Goal: Task Accomplishment & Management: Use online tool/utility

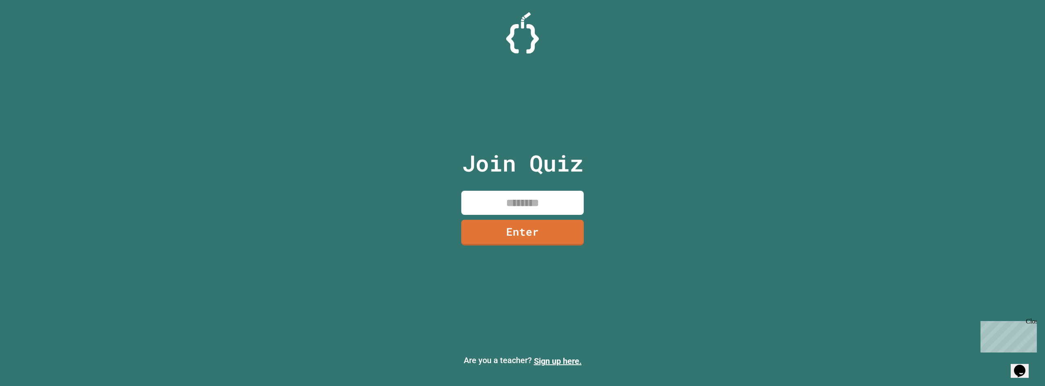
drag, startPoint x: 538, startPoint y: 199, endPoint x: 532, endPoint y: 195, distance: 7.1
click at [540, 199] on input at bounding box center [522, 203] width 122 height 24
type input "********"
click at [563, 222] on link "Enter" at bounding box center [522, 231] width 123 height 27
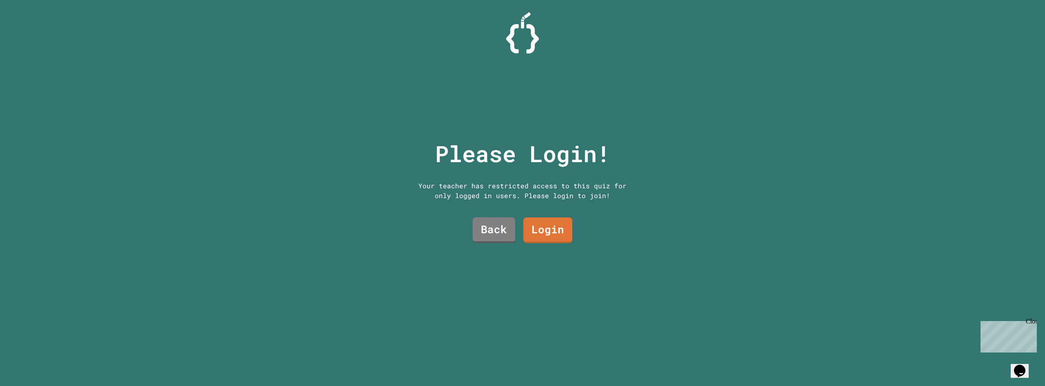
click at [586, 215] on div "Please Login! Your teacher has restricted access to this quiz for only logged i…" at bounding box center [522, 193] width 250 height 386
click at [546, 234] on link "Login" at bounding box center [548, 228] width 44 height 27
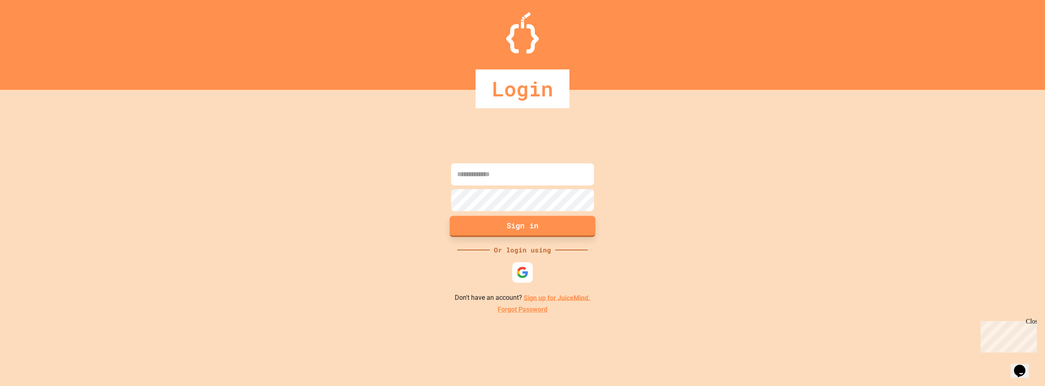
click at [523, 224] on button "Sign in" at bounding box center [523, 225] width 146 height 21
drag, startPoint x: 466, startPoint y: 155, endPoint x: 482, endPoint y: 173, distance: 24.0
click at [470, 160] on div "Sign in Or login using Don't have an account? Sign up for JuiceMind. Forgot Pas…" at bounding box center [522, 238] width 1045 height 296
click at [482, 174] on input at bounding box center [522, 174] width 143 height 22
type input "**********"
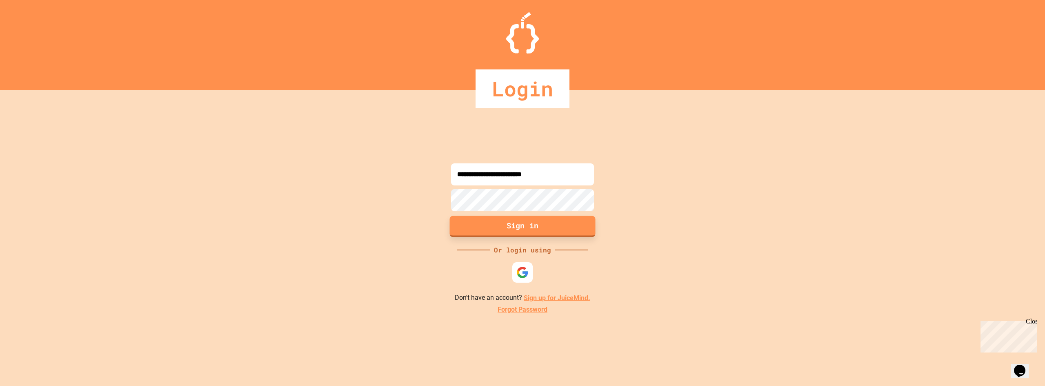
click at [497, 232] on button "Sign in" at bounding box center [523, 225] width 146 height 21
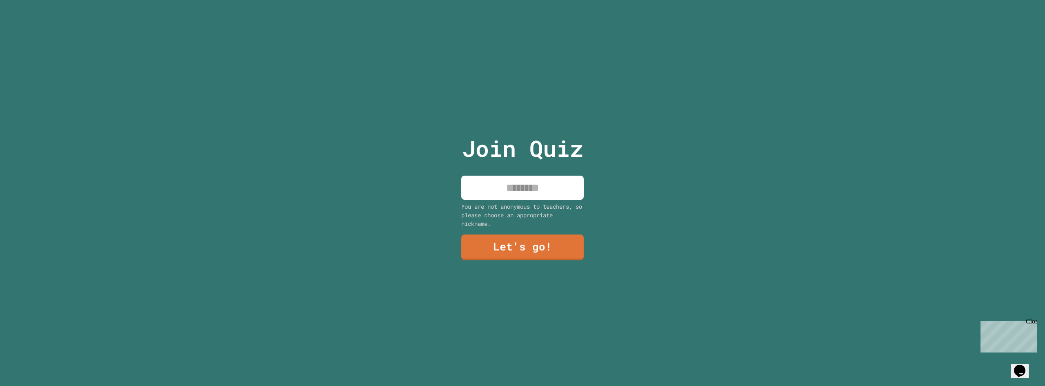
click at [515, 157] on p "Join Quiz" at bounding box center [522, 148] width 121 height 34
drag, startPoint x: 513, startPoint y: 195, endPoint x: 511, endPoint y: 182, distance: 13.2
click at [513, 194] on input at bounding box center [522, 187] width 122 height 24
type input "******"
click at [564, 242] on link "Let's go!" at bounding box center [522, 246] width 122 height 27
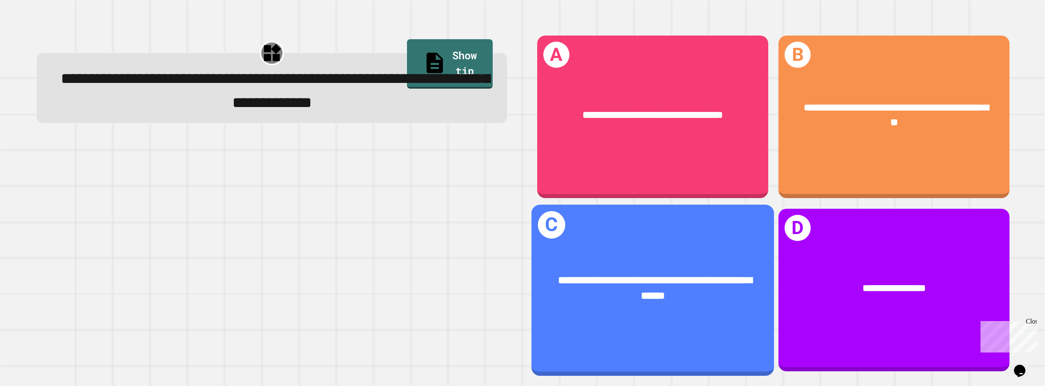
click at [641, 279] on div "**********" at bounding box center [652, 287] width 201 height 31
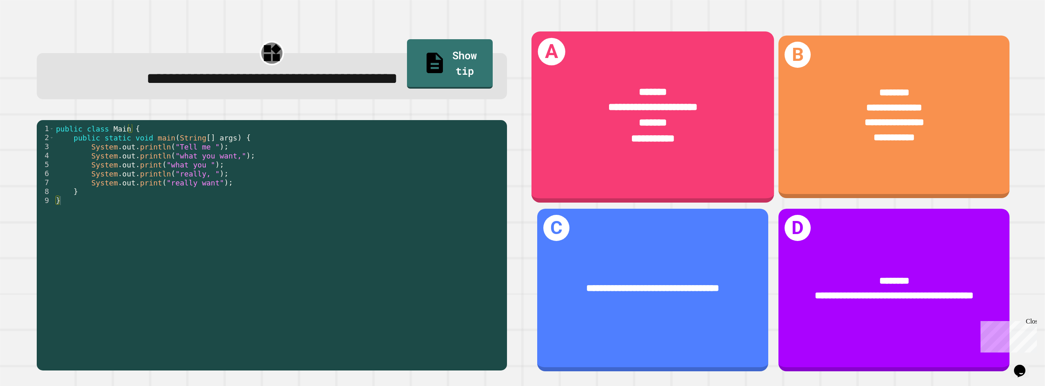
click at [643, 133] on span "**********" at bounding box center [652, 138] width 43 height 10
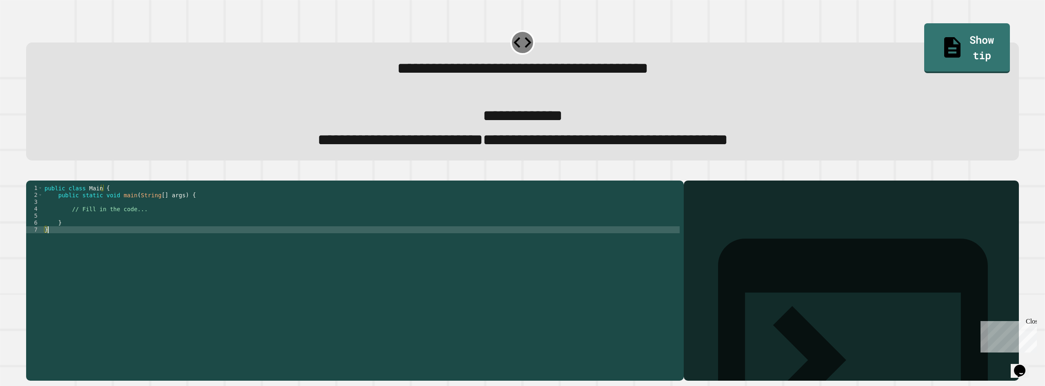
click at [59, 250] on div "public class Main { public static void main ( String [ ] args ) { // Fill in th…" at bounding box center [361, 267] width 637 height 167
click at [88, 222] on div "public class Main { public static void main ( String [ ] args ) { // Fill in th…" at bounding box center [361, 267] width 637 height 167
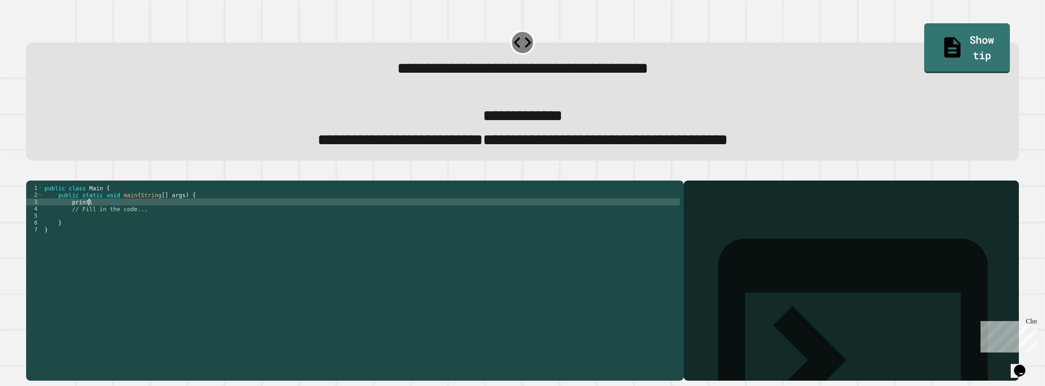
scroll to position [0, 3]
type textarea "*"
type textarea "**********"
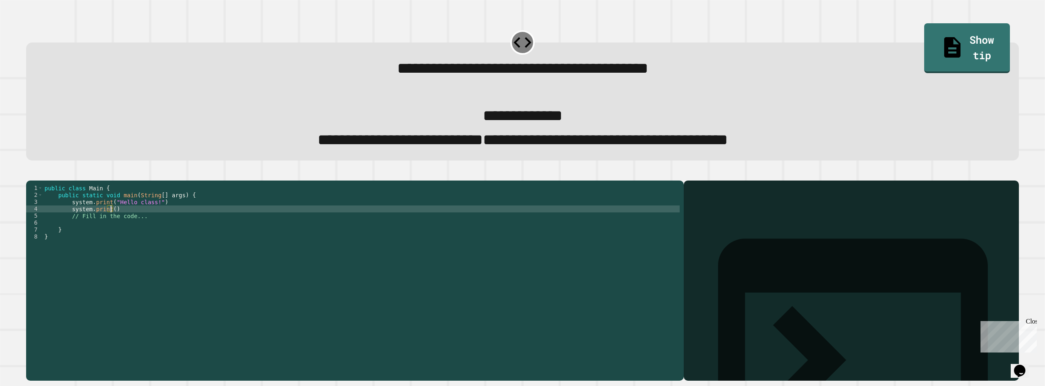
scroll to position [0, 4]
click at [457, 147] on span "**********" at bounding box center [523, 140] width 410 height 16
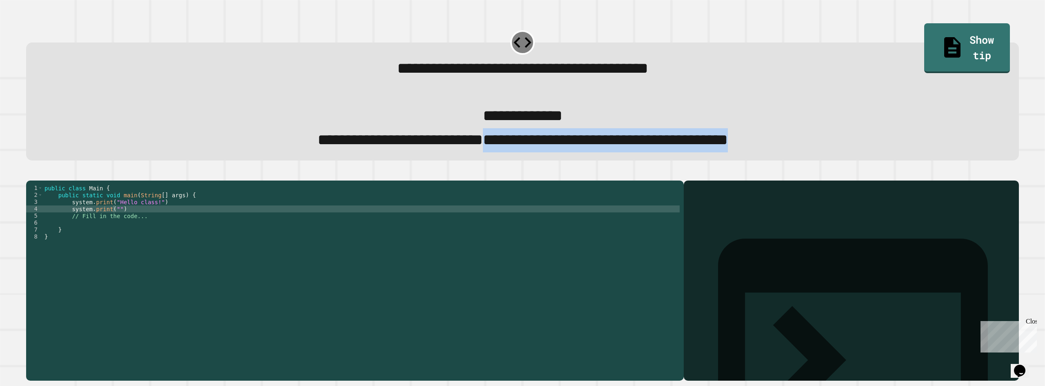
drag, startPoint x: 457, startPoint y: 152, endPoint x: 835, endPoint y: 138, distance: 377.8
click at [835, 138] on div "**********" at bounding box center [523, 140] width 964 height 24
copy div "**********"
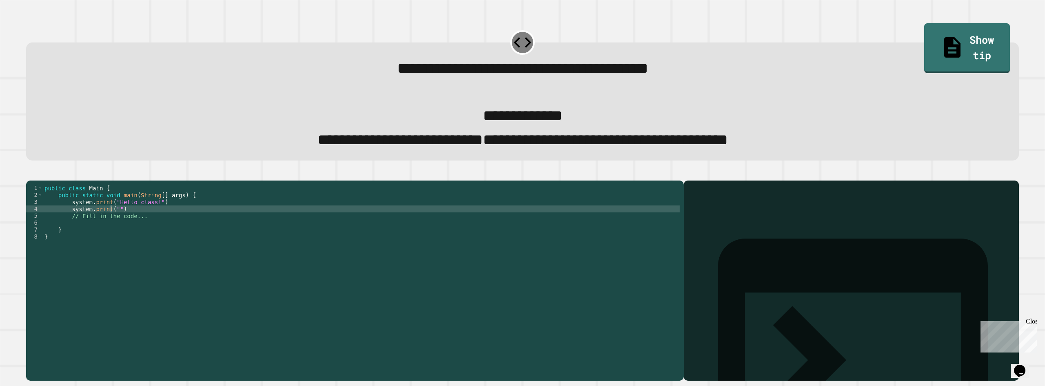
click at [112, 228] on div "public class Main { public static void main ( String [ ] args ) { system . prin…" at bounding box center [361, 267] width 637 height 167
paste textarea "Cursor at row 5"
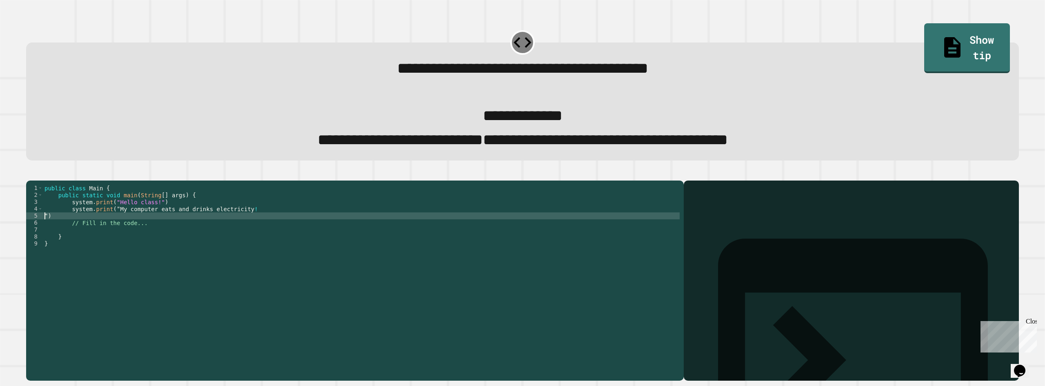
scroll to position [0, 0]
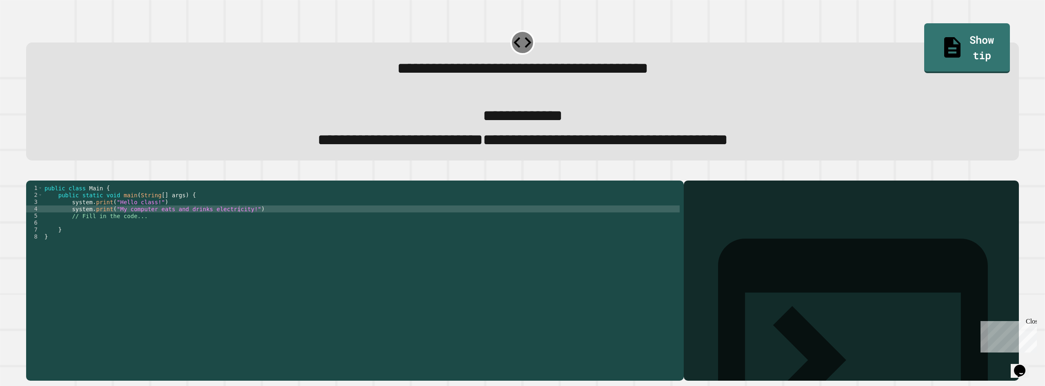
click at [30, 174] on icon "button" at bounding box center [30, 174] width 0 height 0
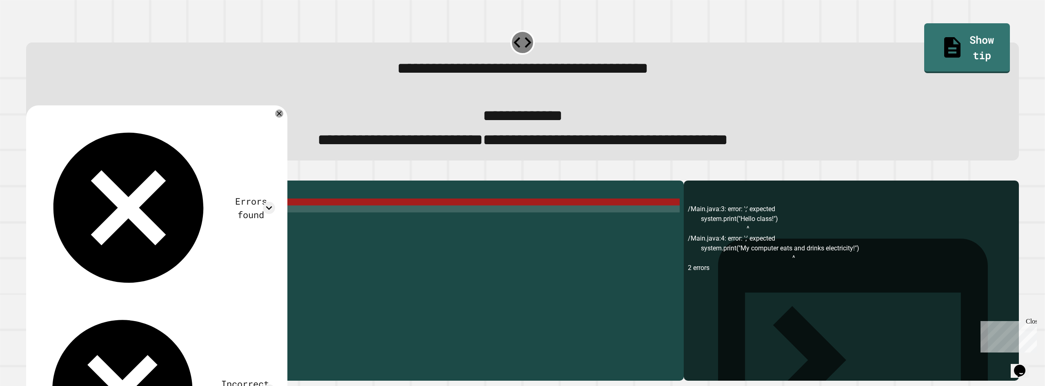
click at [160, 219] on div "public class Main { public static void main ( String [ ] args ) { system . prin…" at bounding box center [361, 267] width 637 height 167
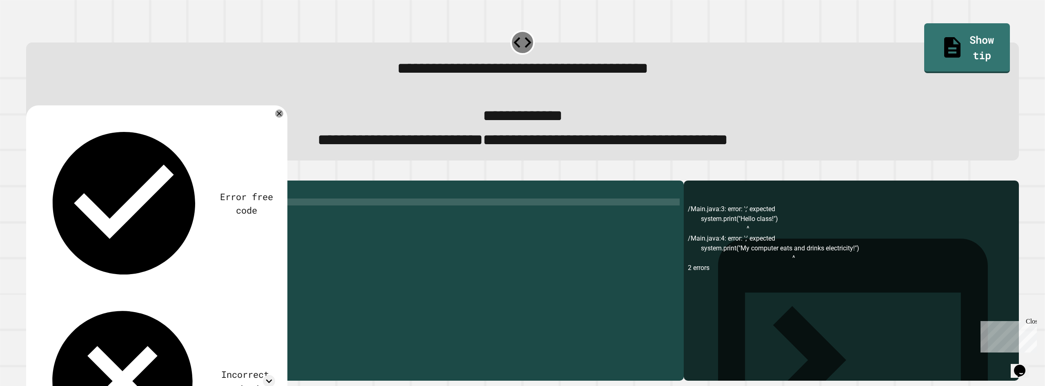
scroll to position [0, 8]
click at [315, 230] on div "public class Main { public static void main ( String [ ] args ) { system . prin…" at bounding box center [361, 267] width 637 height 167
click at [30, 174] on icon "button" at bounding box center [30, 174] width 0 height 0
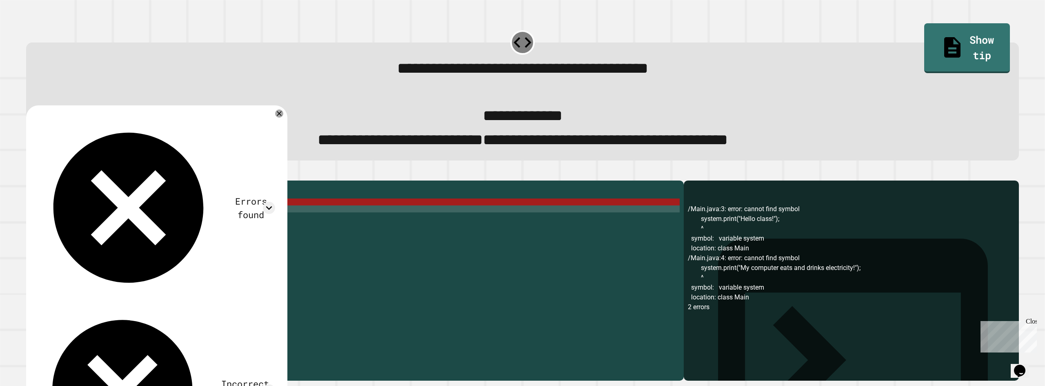
scroll to position [0, 9]
click at [153, 214] on div "public class Main { public static void main ( String [ ] args ) { system . prin…" at bounding box center [361, 267] width 637 height 167
click at [179, 226] on div "public class Main { public static void main ( String [ ] args ) { system . prin…" at bounding box center [361, 267] width 637 height 167
click at [70, 222] on div "public class Main { public static void main ( String [ ] args ) { system . prin…" at bounding box center [361, 267] width 637 height 167
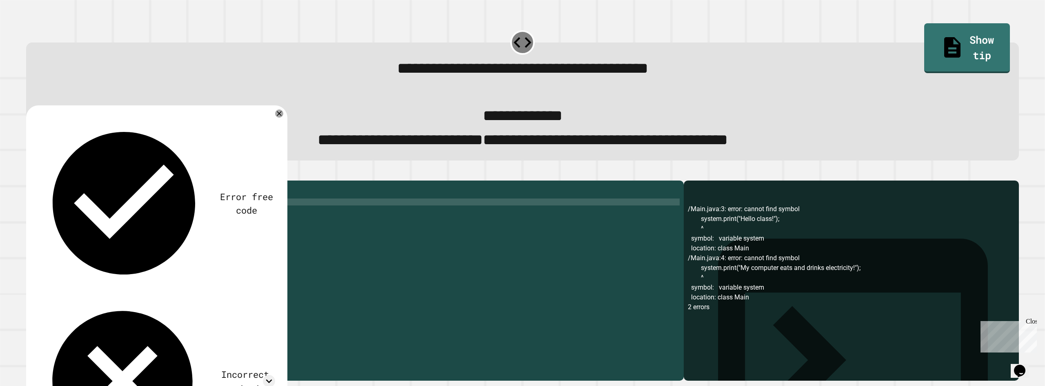
scroll to position [0, 2]
click at [30, 174] on button "button" at bounding box center [30, 174] width 0 height 0
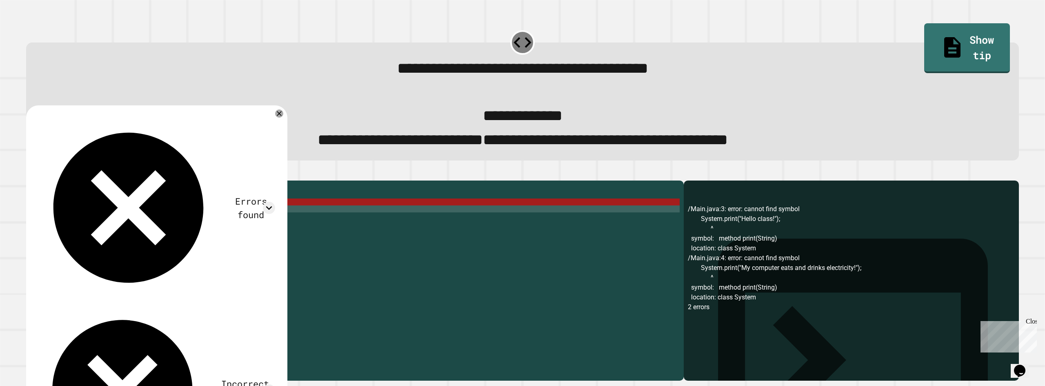
click at [147, 220] on div "public class Main { public static void main ( String [ ] args ) { System . prin…" at bounding box center [361, 267] width 637 height 167
click at [160, 219] on div "public class Main { public static void main ( String [ ] args ) { System . prin…" at bounding box center [361, 267] width 637 height 167
click at [103, 219] on div "public class Main { public static void main ( String [ ] args ) { System . prin…" at bounding box center [361, 267] width 637 height 167
drag, startPoint x: 100, startPoint y: 230, endPoint x: 104, endPoint y: 230, distance: 4.5
click at [104, 230] on div "public class Main { public static void main ( String [ ] args ) { System . prin…" at bounding box center [361, 267] width 637 height 167
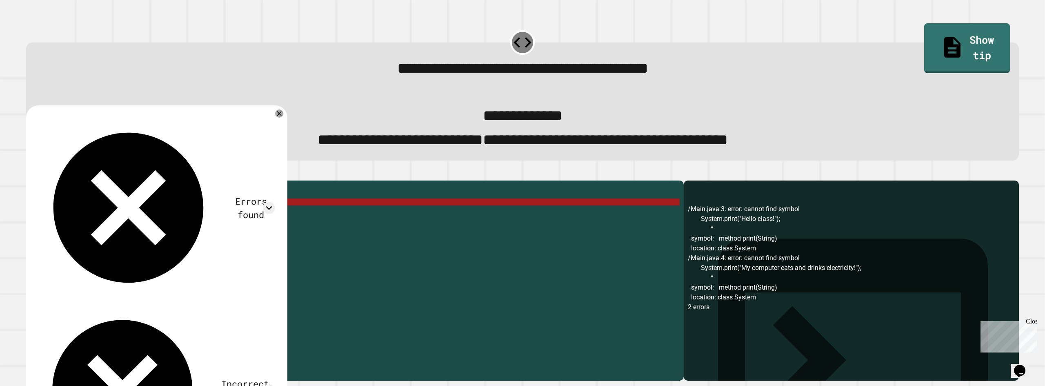
click at [255, 228] on div "public class Main { public static void main ( String [ ] args ) { System . prin…" at bounding box center [361, 267] width 637 height 167
click at [170, 222] on div "public class Main { public static void main ( String [ ] args ) { System . prin…" at bounding box center [361, 267] width 637 height 167
click at [266, 306] on div "Incorrect output" at bounding box center [156, 390] width 237 height 168
click at [268, 384] on icon at bounding box center [269, 390] width 12 height 12
click at [273, 384] on icon at bounding box center [269, 390] width 12 height 12
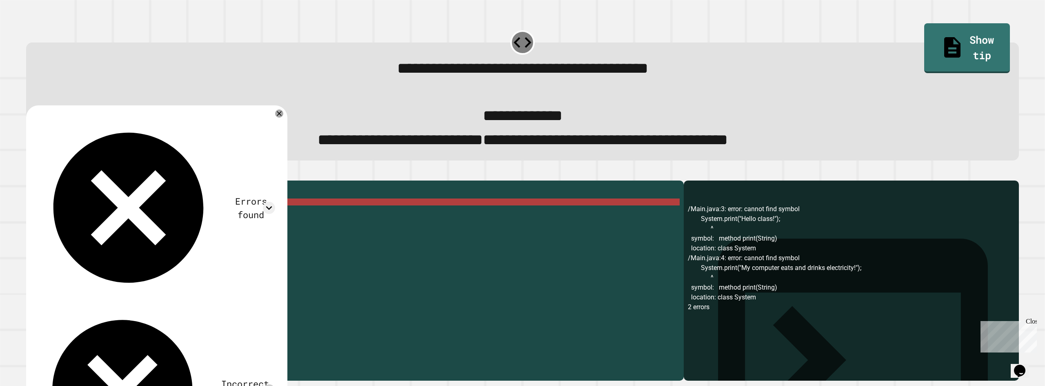
scroll to position [0, 1]
click at [240, 246] on div "public class Main { public static void main ( String [ ] args ) { System . prin…" at bounding box center [361, 267] width 637 height 167
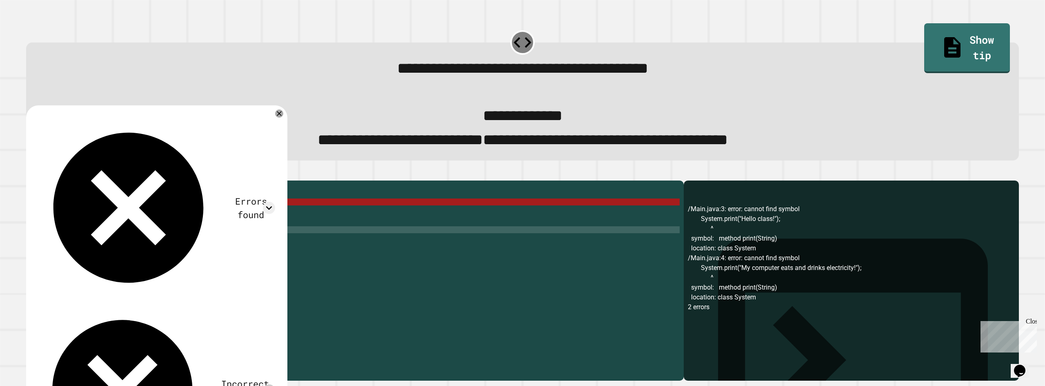
click at [224, 243] on div "public class Main { public static void main ( String [ ] args ) { System . prin…" at bounding box center [361, 267] width 637 height 167
click at [92, 219] on div "public class Main { public static void main ( String [ ] args ) { System . prin…" at bounding box center [361, 267] width 637 height 167
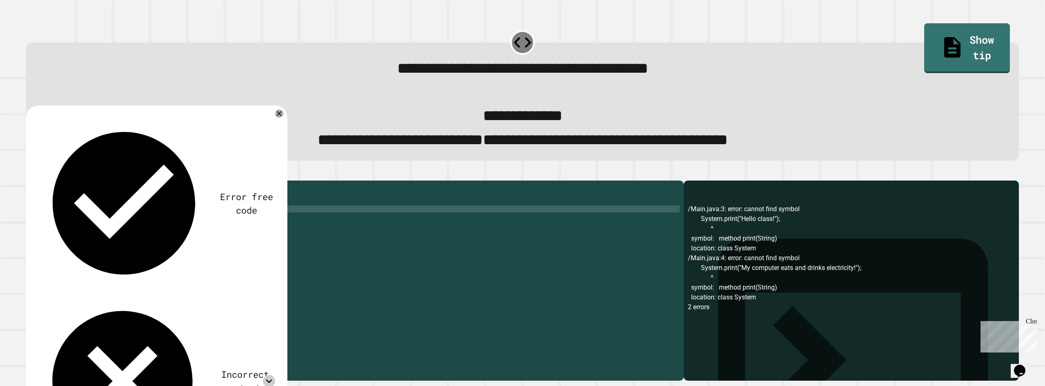
scroll to position [0, 4]
click at [209, 243] on div "public class Main { public static void main ( String [ ] args ) { System . out …" at bounding box center [361, 267] width 637 height 167
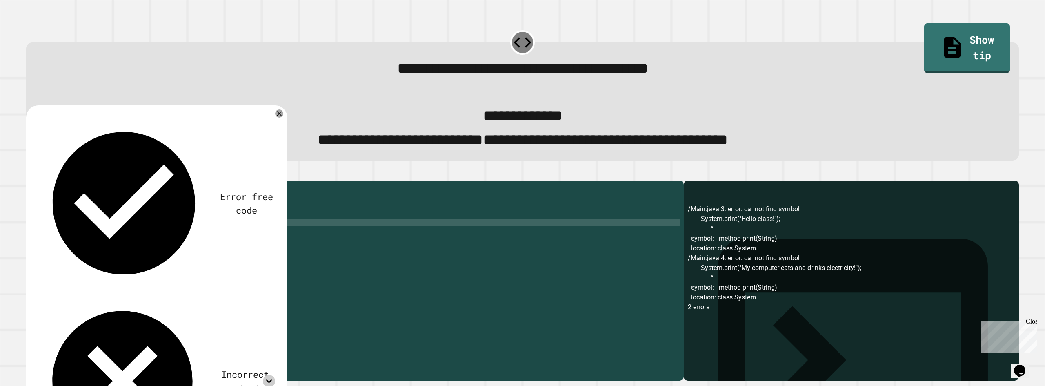
scroll to position [0, 0]
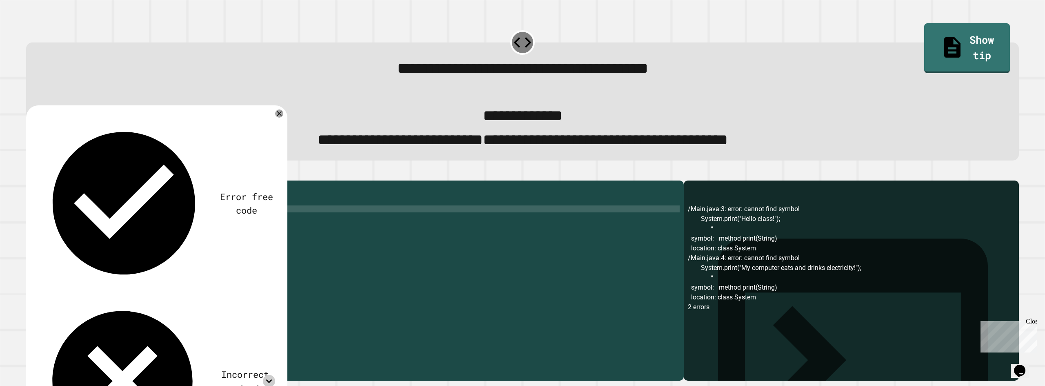
click at [217, 227] on div "public class Main { public static void main ( String [ ] args ) { System . out …" at bounding box center [361, 267] width 637 height 167
click at [30, 174] on icon "button" at bounding box center [30, 174] width 0 height 0
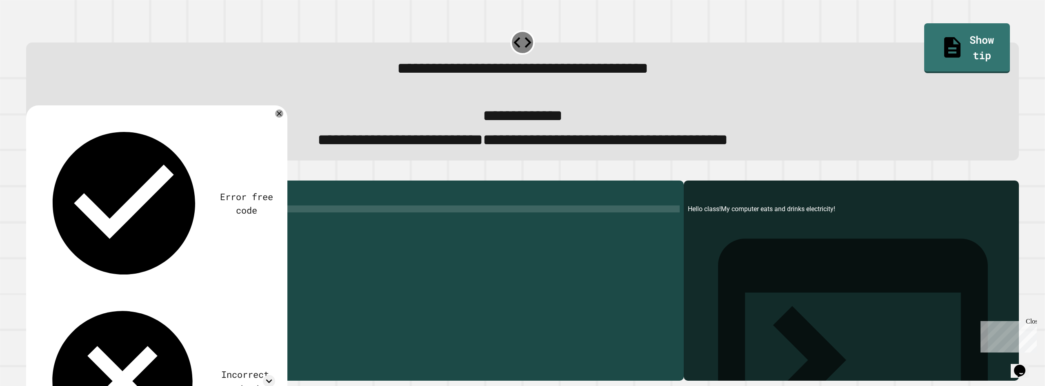
click at [119, 224] on div "public class Main { public static void main ( String [ ] args ) { System . out …" at bounding box center [361, 267] width 637 height 167
type textarea "**********"
click at [37, 182] on icon "button" at bounding box center [35, 179] width 4 height 6
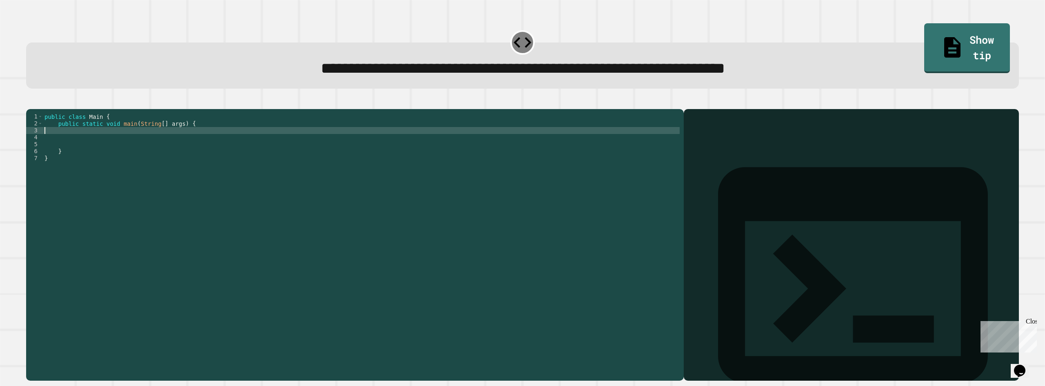
click at [71, 144] on div "public class Main { public static void main ( String [ ] args ) { } }" at bounding box center [361, 234] width 637 height 243
type textarea "*"
click at [608, 75] on span "**********" at bounding box center [523, 68] width 404 height 16
drag, startPoint x: 608, startPoint y: 75, endPoint x: 838, endPoint y: 77, distance: 229.8
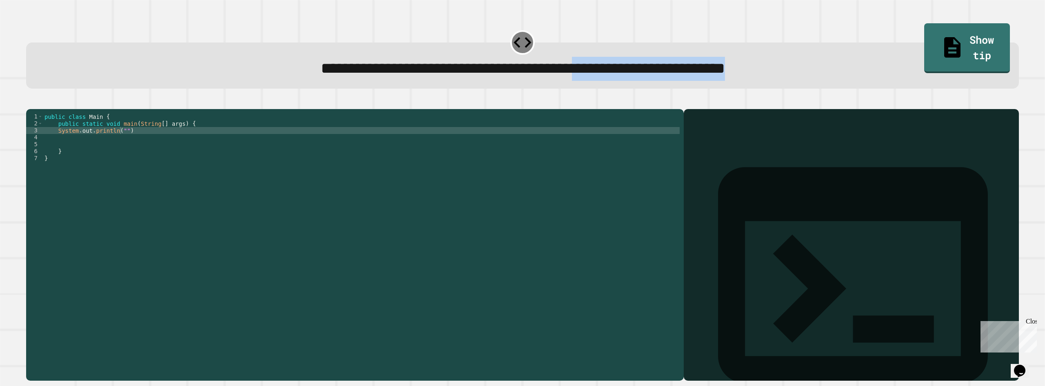
click at [838, 77] on div "**********" at bounding box center [523, 69] width 964 height 24
copy div "**********"
click at [119, 143] on div "public class Main { public static void main ( String [ ] args ) { System . out …" at bounding box center [361, 234] width 637 height 243
paste textarea "Cursor at row 4"
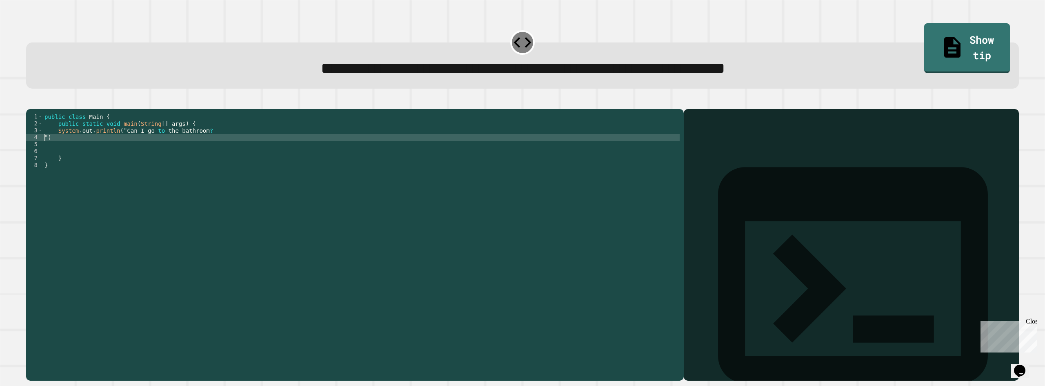
scroll to position [0, 0]
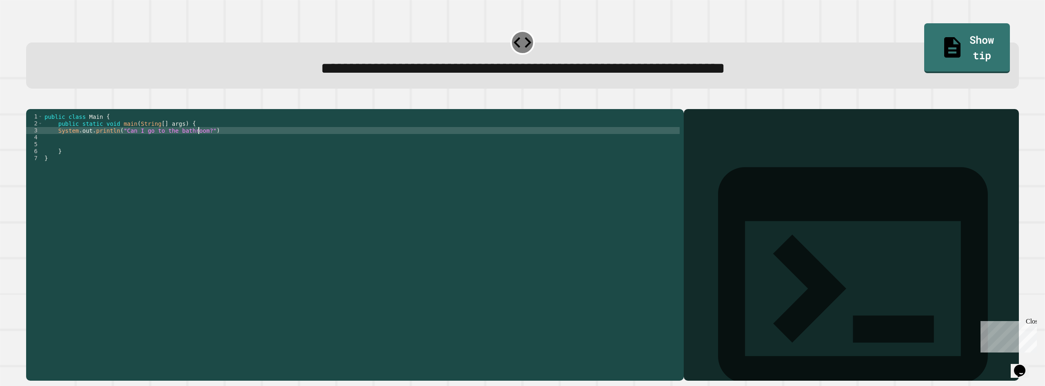
click at [38, 109] on div at bounding box center [522, 104] width 993 height 10
click at [38, 100] on div "**********" at bounding box center [522, 240] width 1003 height 292
click at [38, 109] on icon "button" at bounding box center [35, 107] width 4 height 6
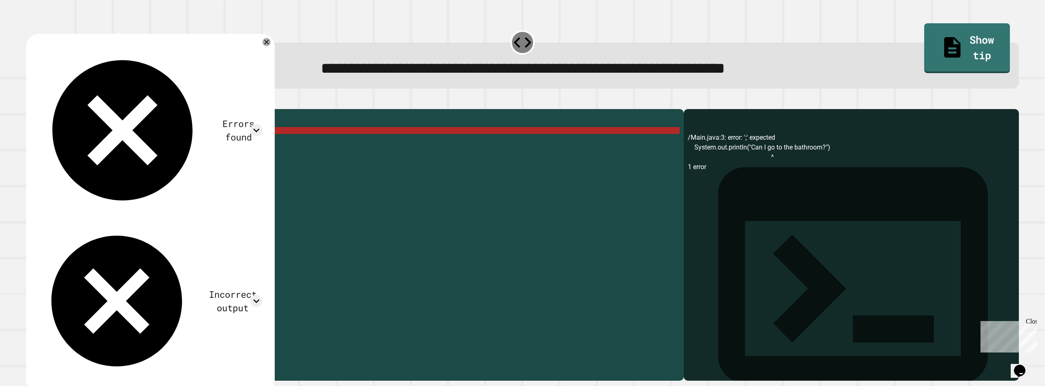
click at [209, 143] on div "public class Main { public static void main ( String [ ] args ) { System . out …" at bounding box center [361, 234] width 637 height 243
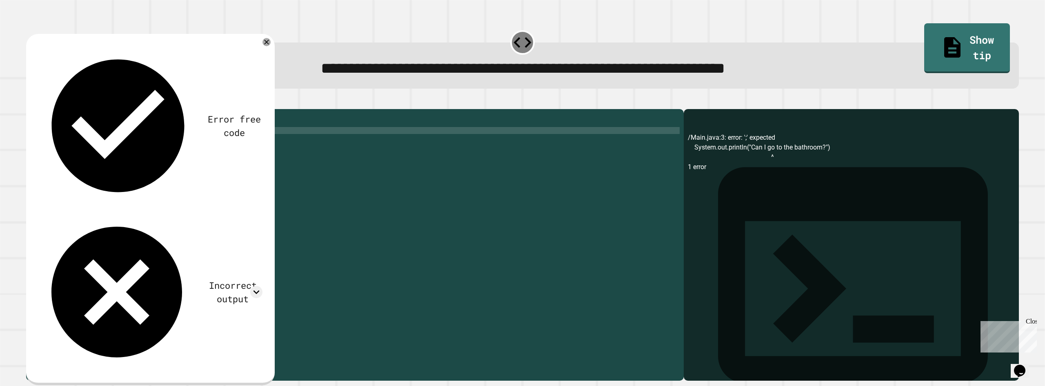
scroll to position [0, 11]
type textarea "**********"
click at [30, 102] on icon "button" at bounding box center [30, 102] width 0 height 0
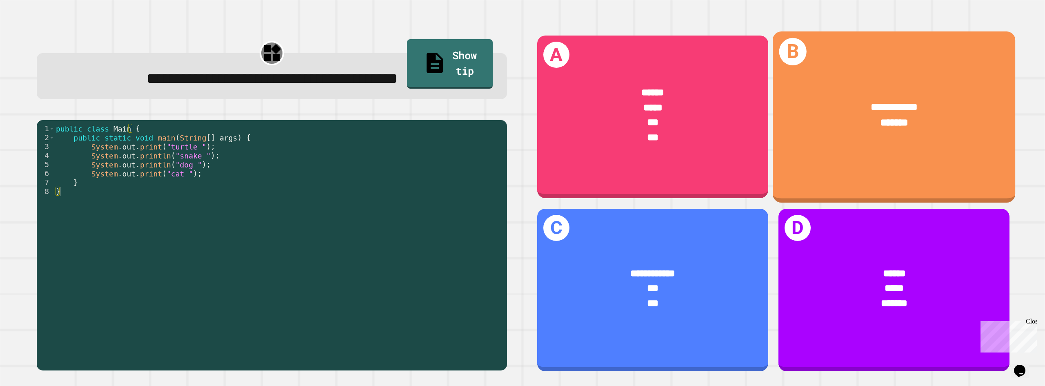
click at [885, 102] on span "**********" at bounding box center [893, 107] width 47 height 10
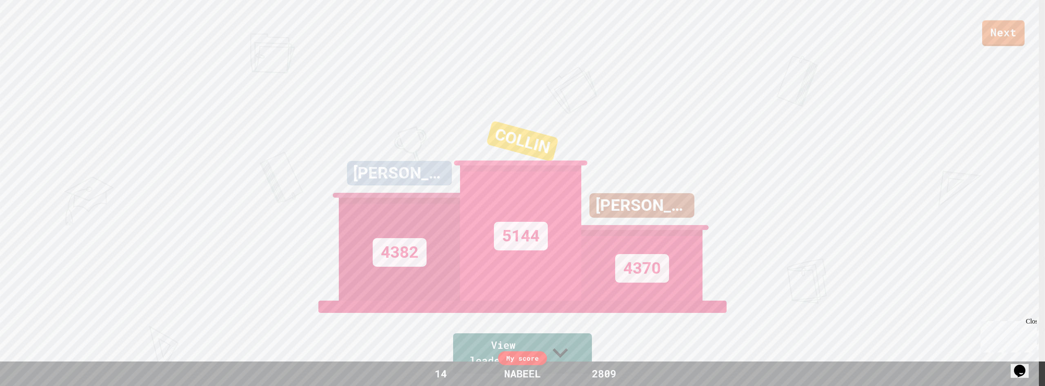
click at [999, 11] on div "Next" at bounding box center [522, 23] width 1045 height 46
click at [998, 22] on link "Next" at bounding box center [1003, 33] width 42 height 26
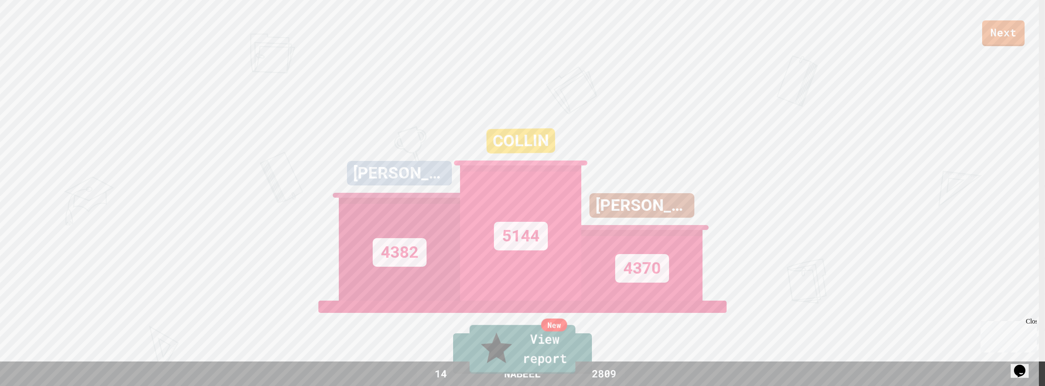
click at [515, 360] on link "New View report" at bounding box center [522, 349] width 106 height 49
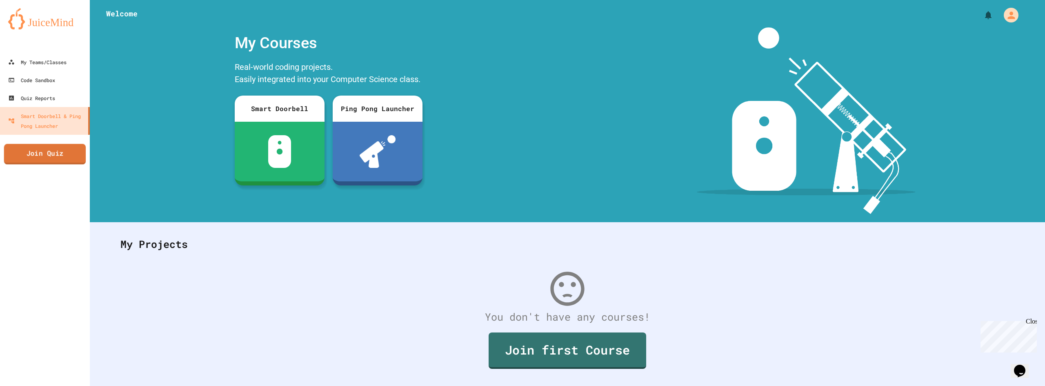
click at [58, 145] on link "Join Quiz" at bounding box center [45, 154] width 82 height 20
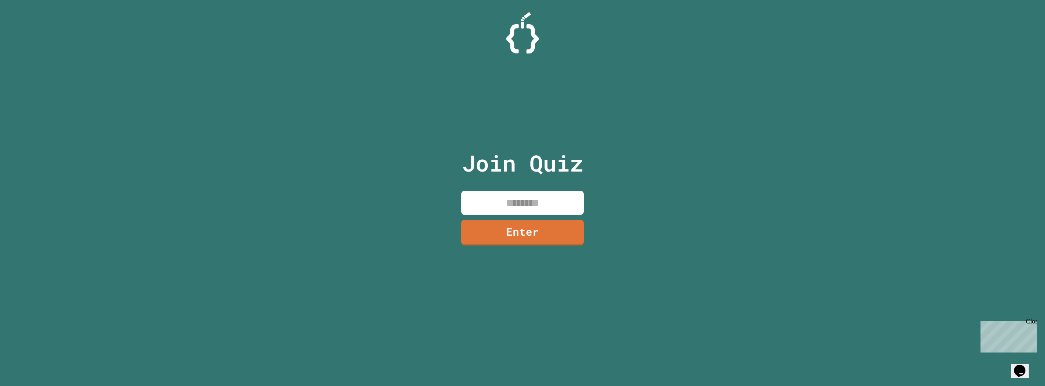
click at [491, 198] on input at bounding box center [522, 203] width 122 height 24
type input "********"
click at [491, 223] on link "Enter" at bounding box center [522, 231] width 120 height 27
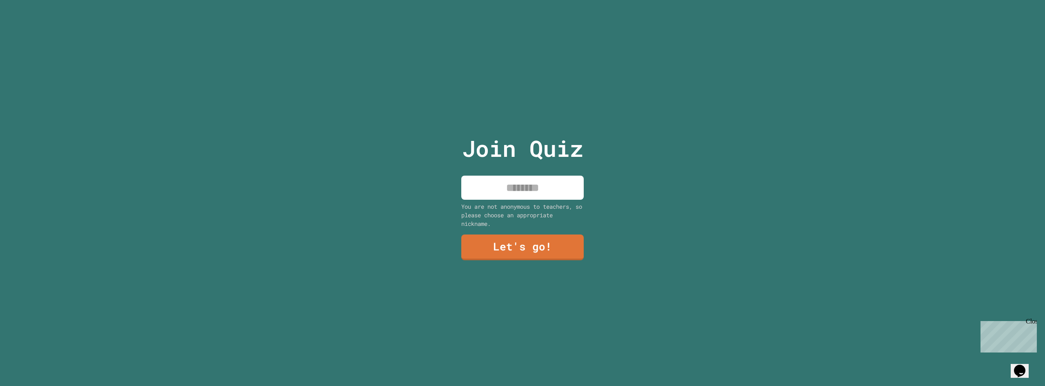
click at [539, 188] on input at bounding box center [522, 187] width 122 height 24
type input "******"
click at [505, 242] on link "Let's go!" at bounding box center [522, 245] width 105 height 27
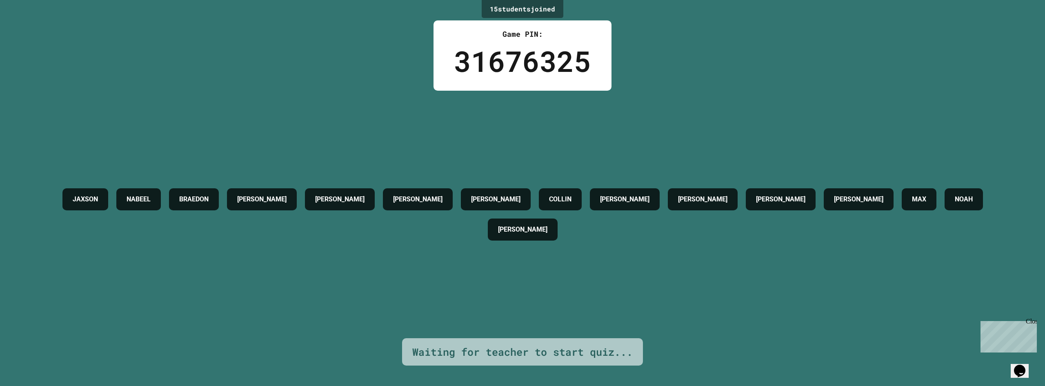
click at [781, 266] on div "JAXSON [PERSON_NAME] [PERSON_NAME] LIAM [PERSON_NAME] [PERSON_NAME] [PERSON_NAM…" at bounding box center [522, 214] width 1004 height 247
